Goal: Navigation & Orientation: Find specific page/section

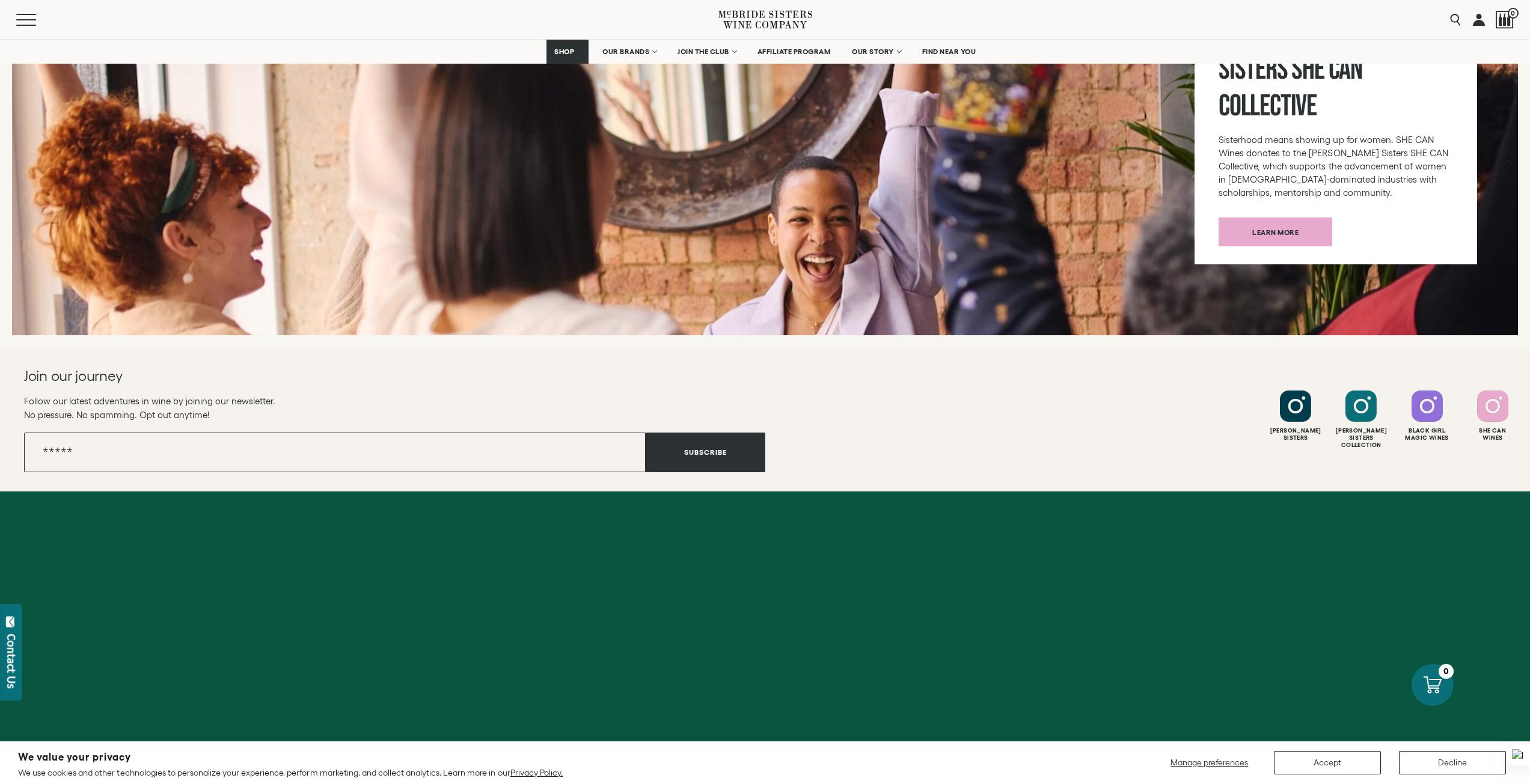
scroll to position [4525, 0]
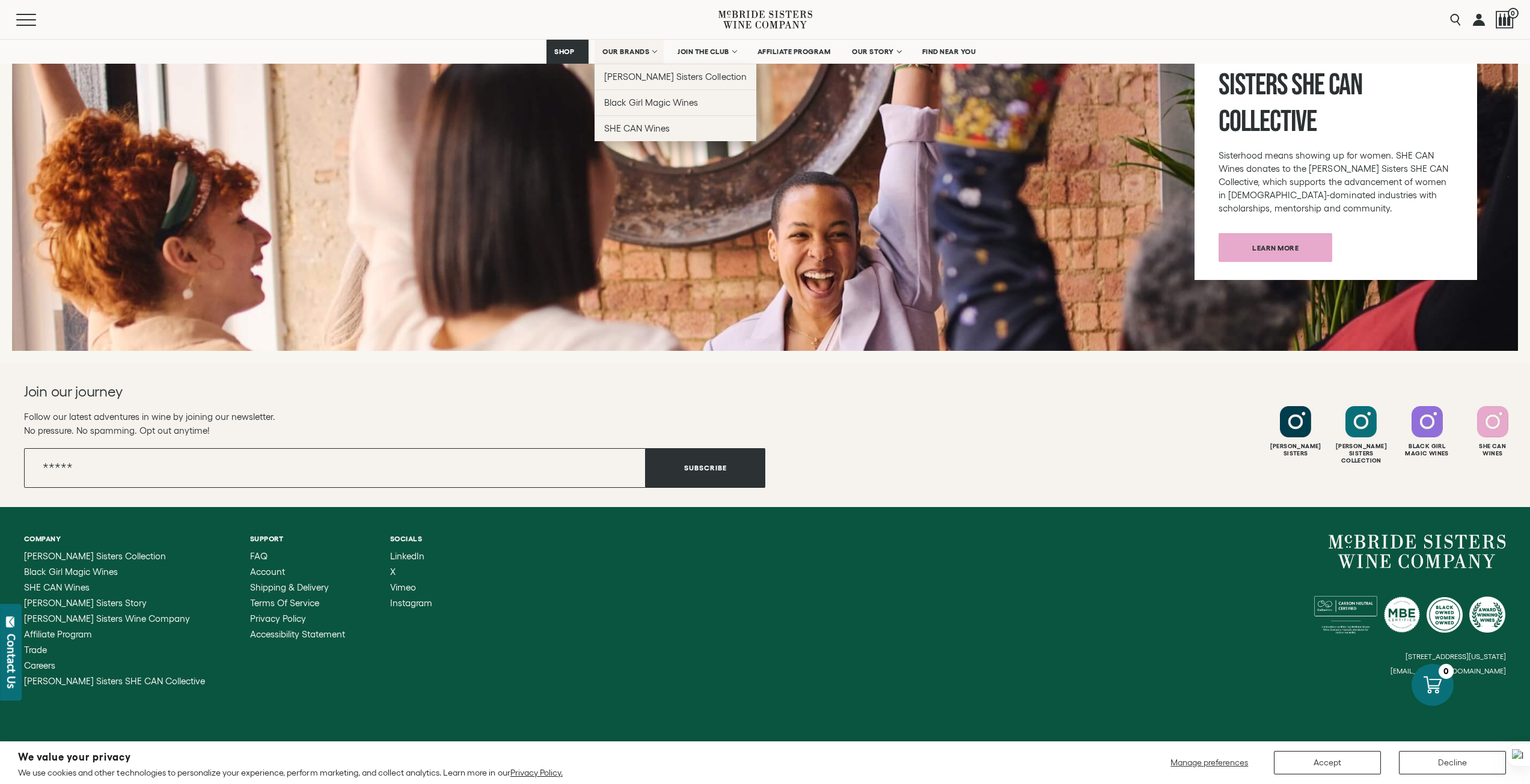
click at [635, 51] on span "OUR BRANDS" at bounding box center [626, 51] width 47 height 8
click at [682, 107] on span "Black Girl Magic Wines" at bounding box center [651, 102] width 94 height 10
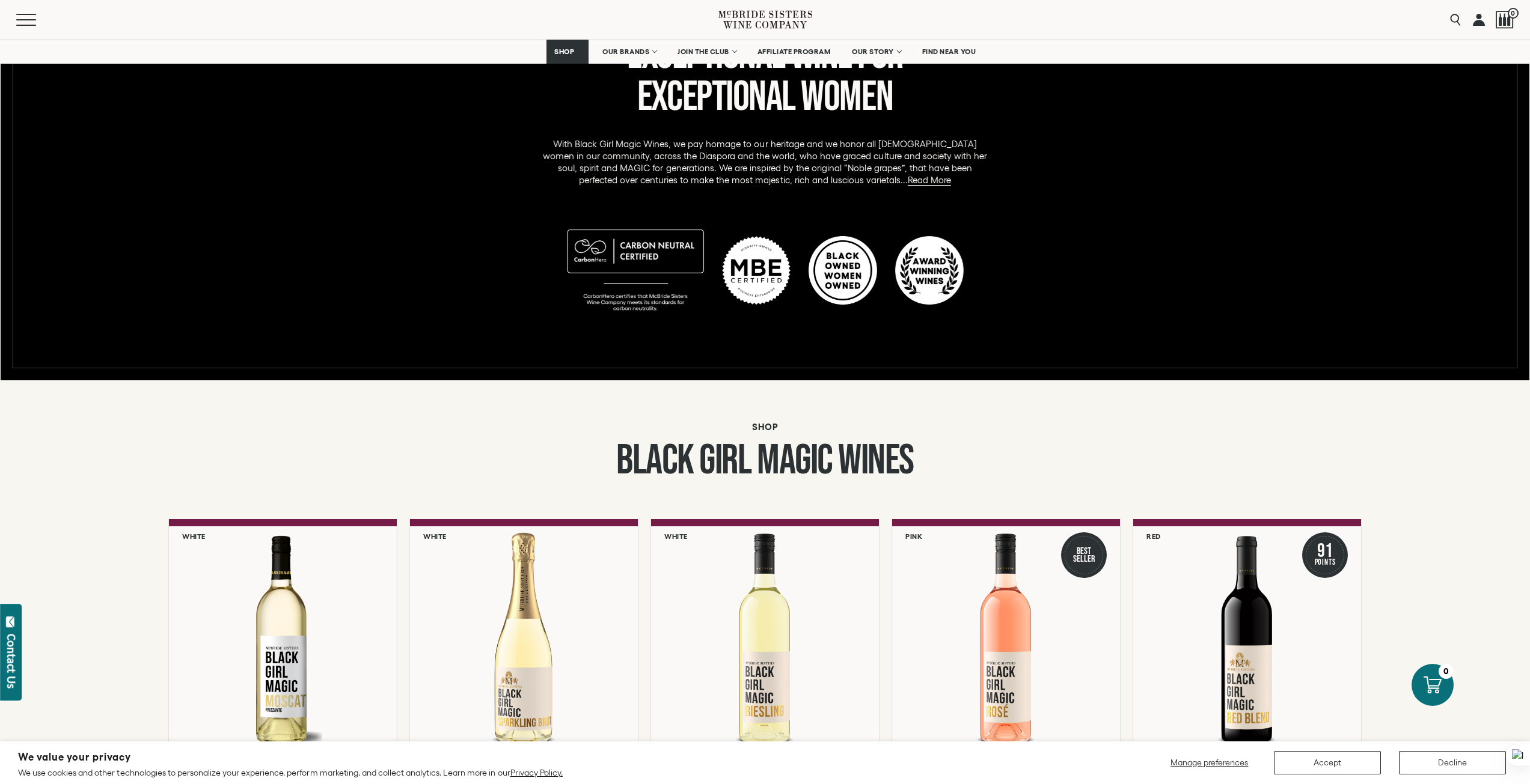
scroll to position [421, 0]
